Goal: Task Accomplishment & Management: Use online tool/utility

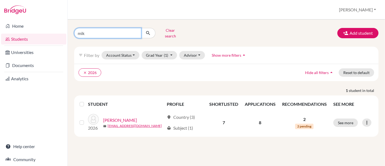
click at [99, 31] on input "mik" at bounding box center [107, 33] width 67 height 10
type input "m"
type input "max"
click button "submit" at bounding box center [148, 33] width 14 height 10
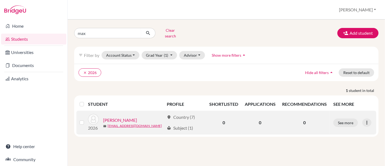
click at [113, 117] on link "Saragoussi, Max" at bounding box center [120, 120] width 34 height 7
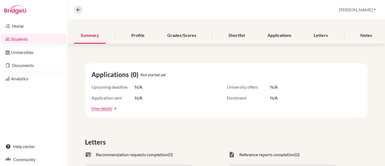
scroll to position [57, 0]
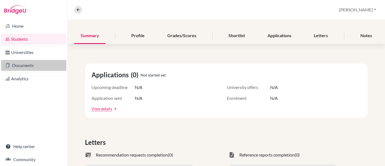
click at [32, 60] on link "Documents" at bounding box center [33, 65] width 65 height 11
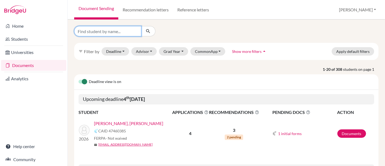
click at [117, 31] on input "Find student by name..." at bounding box center [107, 31] width 67 height 10
type input "max"
click button "submit" at bounding box center [148, 31] width 14 height 10
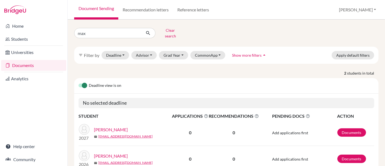
scroll to position [23, 0]
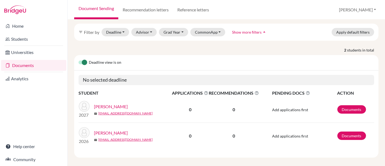
click at [105, 103] on link "Moxley, Max Richard" at bounding box center [111, 106] width 34 height 7
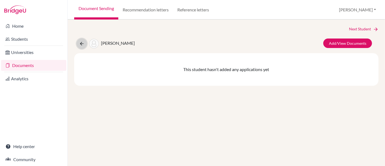
click at [81, 40] on button at bounding box center [82, 43] width 10 height 10
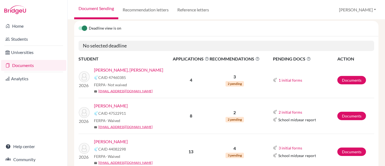
scroll to position [62, 0]
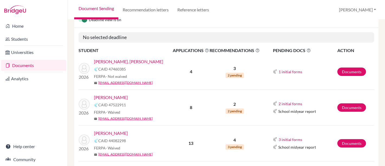
click at [131, 61] on link "[PERSON_NAME], [PERSON_NAME]" at bounding box center [128, 61] width 69 height 7
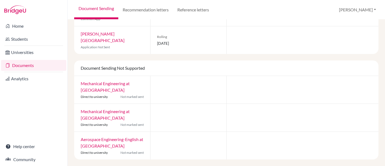
scroll to position [74, 0]
drag, startPoint x: 79, startPoint y: 132, endPoint x: 118, endPoint y: 144, distance: 40.8
click at [118, 144] on div "Aerospace Engineering-English at [GEOGRAPHIC_DATA] Direct to university Not mar…" at bounding box center [112, 146] width 76 height 28
copy link "Aerospace Engineering-English at [GEOGRAPHIC_DATA]"
